Goal: Check status

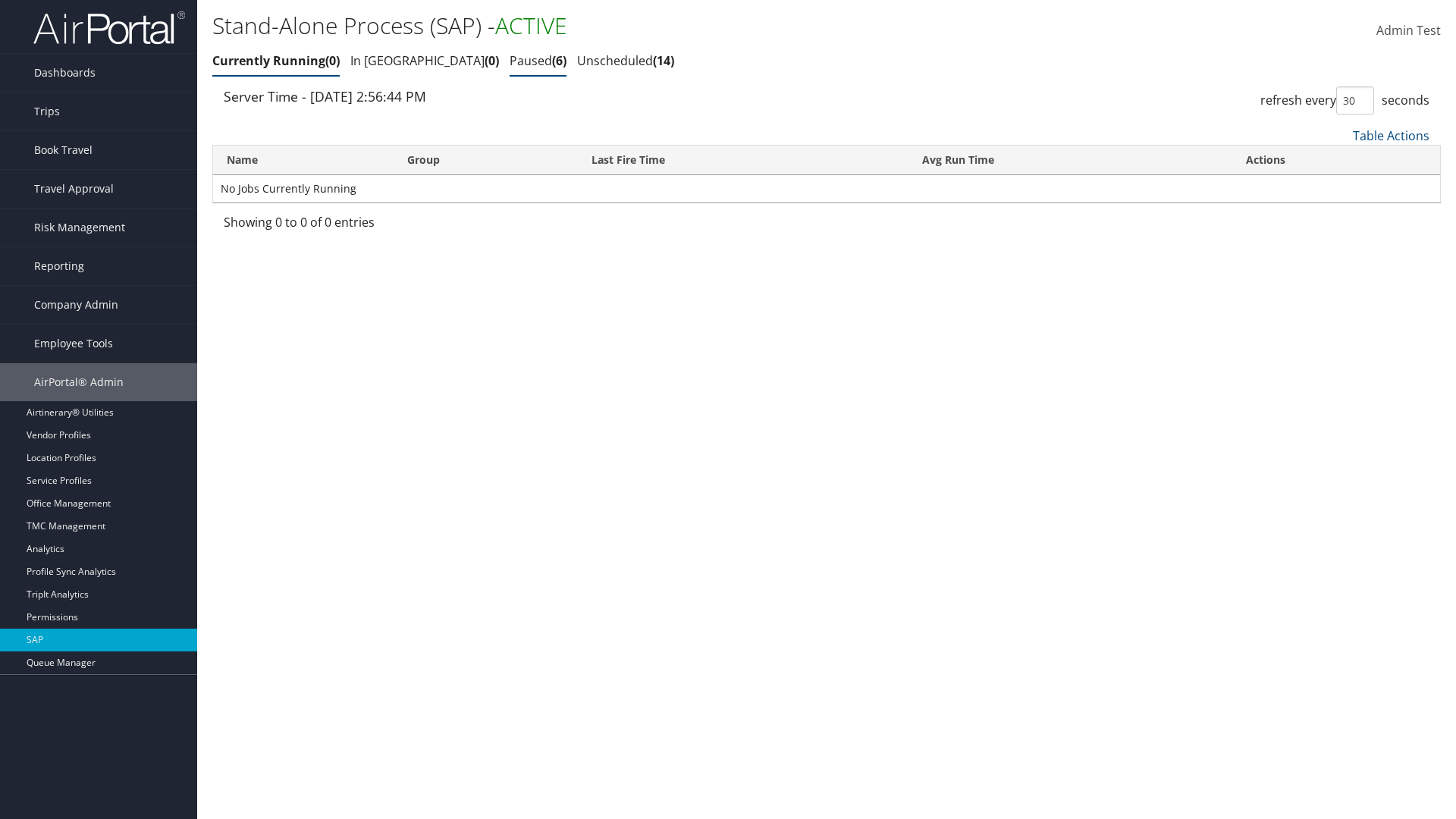
click at [509, 60] on link "Paused 6" at bounding box center [537, 60] width 57 height 17
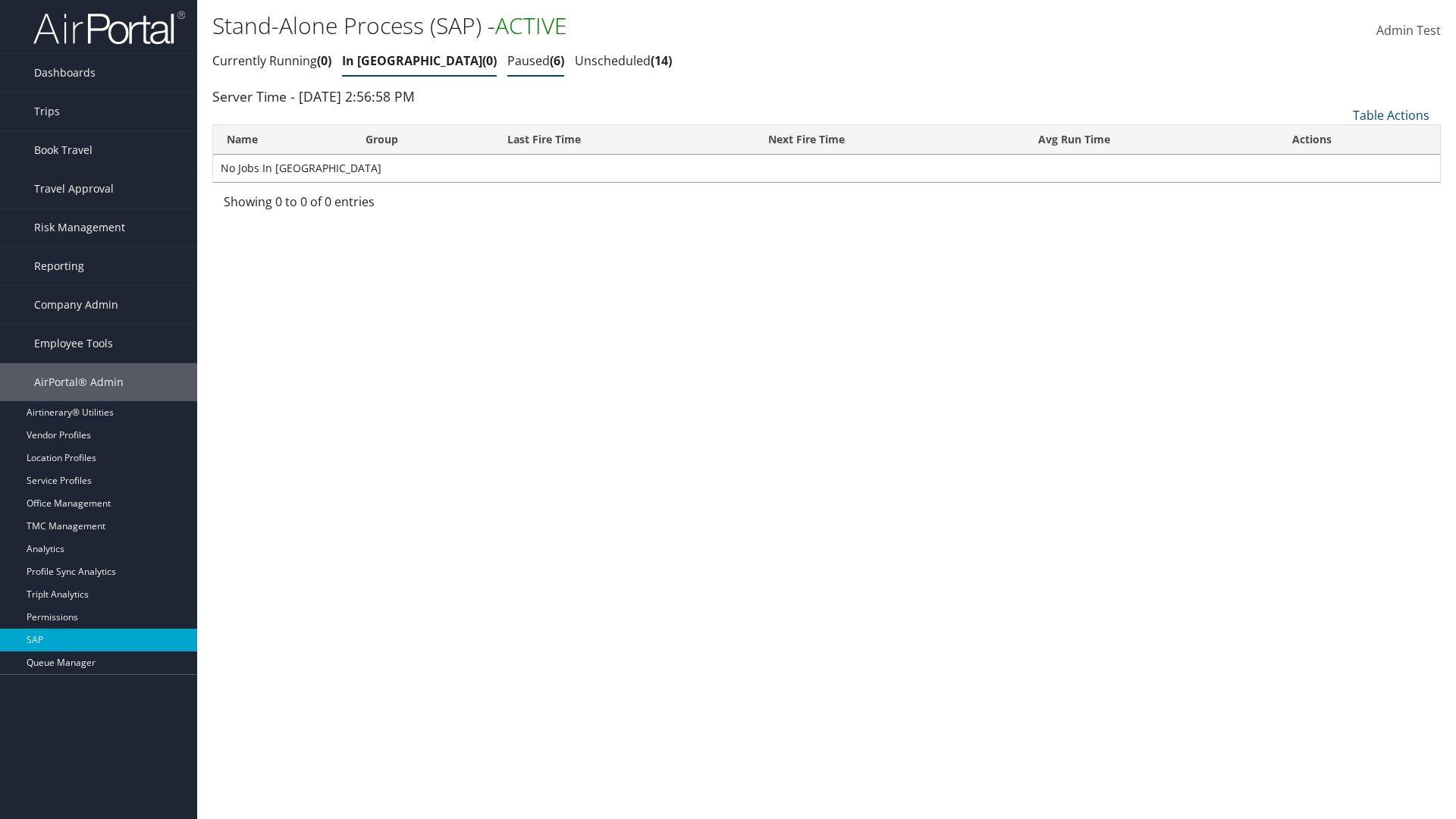
click at [507, 53] on link "Paused 6" at bounding box center [535, 60] width 57 height 17
